Goal: Transaction & Acquisition: Subscribe to service/newsletter

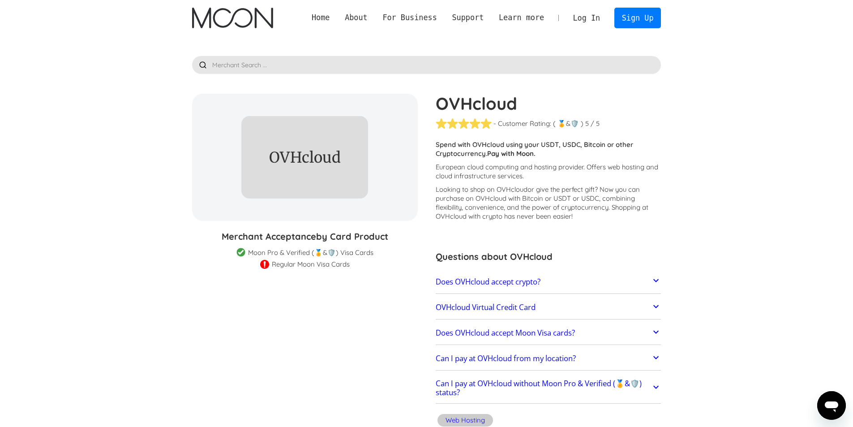
click at [268, 24] on img "home" at bounding box center [232, 18] width 81 height 21
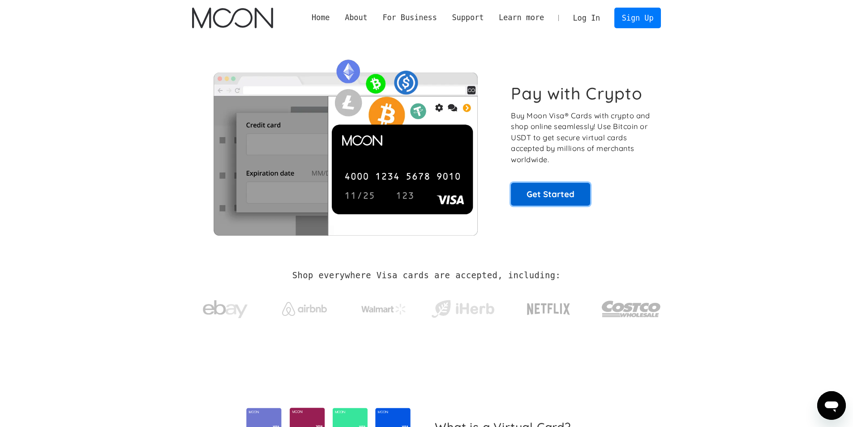
click at [574, 201] on link "Get Started" at bounding box center [550, 194] width 79 height 22
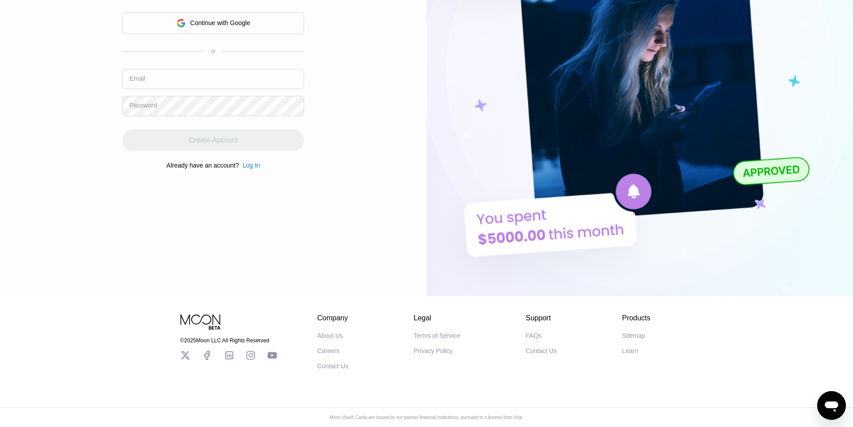
scroll to position [180, 0]
